Goal: Task Accomplishment & Management: Use online tool/utility

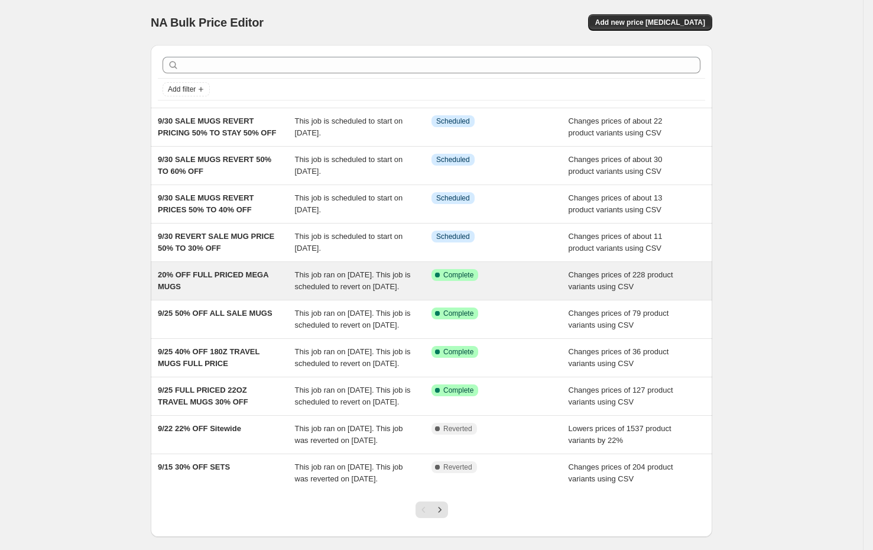
click at [178, 276] on span "20% OFF FULL PRICED MEGA MUGS" at bounding box center [213, 280] width 110 height 21
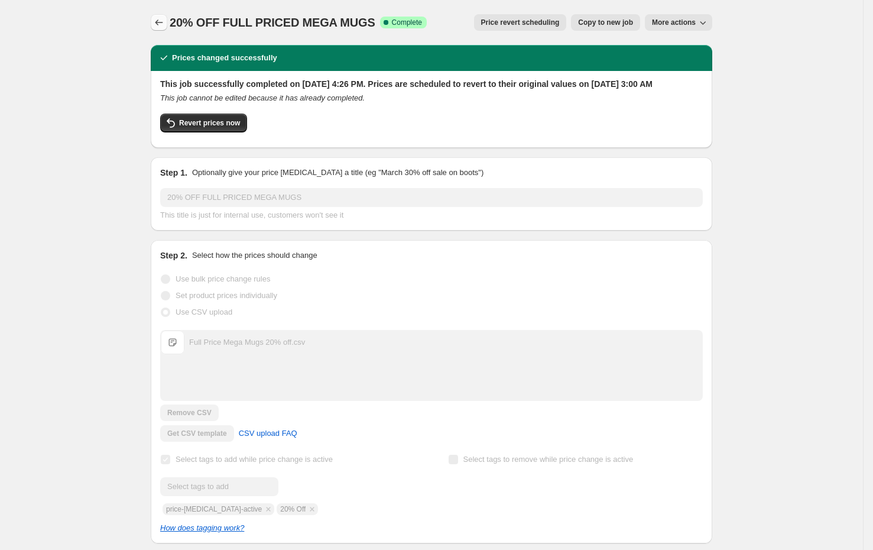
click at [164, 15] on button "Price change jobs" at bounding box center [159, 22] width 17 height 17
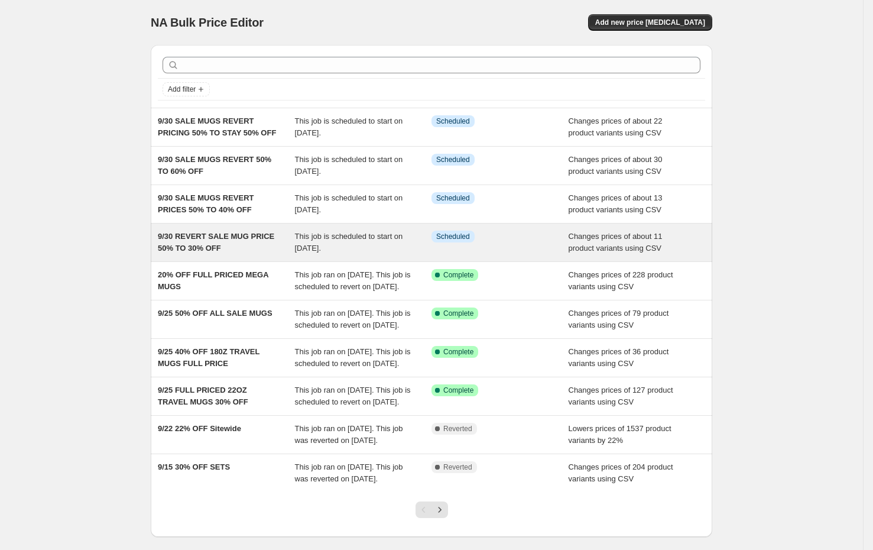
click at [188, 248] on span "9/30 REVERT SALE MUG PRICE 50% TO 30% OFF" at bounding box center [216, 242] width 116 height 21
